Goal: Task Accomplishment & Management: Use online tool/utility

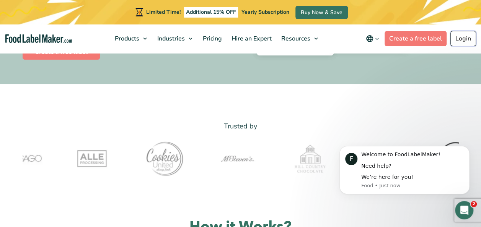
click at [468, 39] on link "Login" at bounding box center [463, 38] width 26 height 15
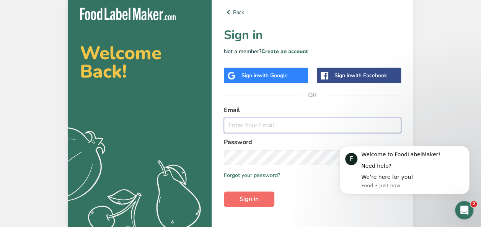
type input "mandy@healthykidsinc.com"
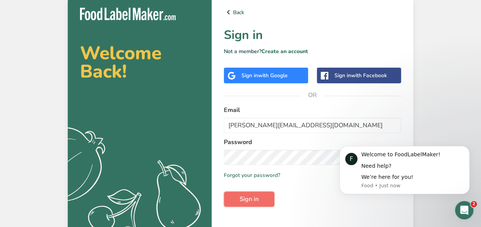
click at [247, 197] on span "Sign in" at bounding box center [248, 199] width 19 height 9
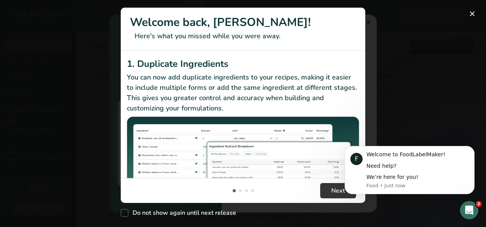
click at [472, 13] on button "New Features" at bounding box center [473, 14] width 12 height 12
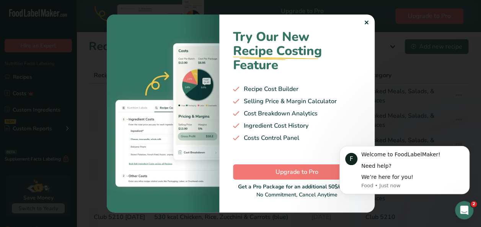
click at [444, 92] on div at bounding box center [240, 113] width 481 height 227
click at [369, 23] on div "Try Our New Recipe Costing .a-29{fill:none;stroke-linecap:round;stroke-width:3p…" at bounding box center [296, 114] width 155 height 198
click at [365, 22] on div "✕" at bounding box center [366, 22] width 5 height 9
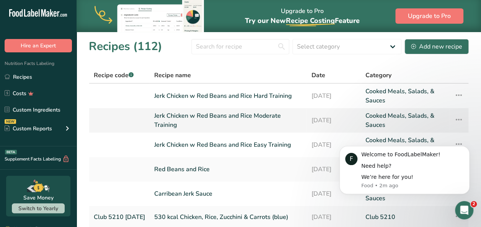
click at [246, 121] on link "Jerk Chicken w Red Beans and Rice Moderate Training" at bounding box center [228, 120] width 148 height 18
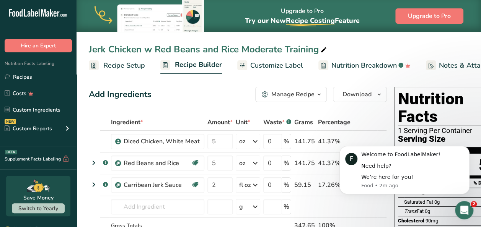
click at [181, 91] on div "Add Ingredients Manage Recipe Delete Recipe Duplicate Recipe Scale Recipe Save …" at bounding box center [238, 94] width 298 height 15
